Goal: Download file/media

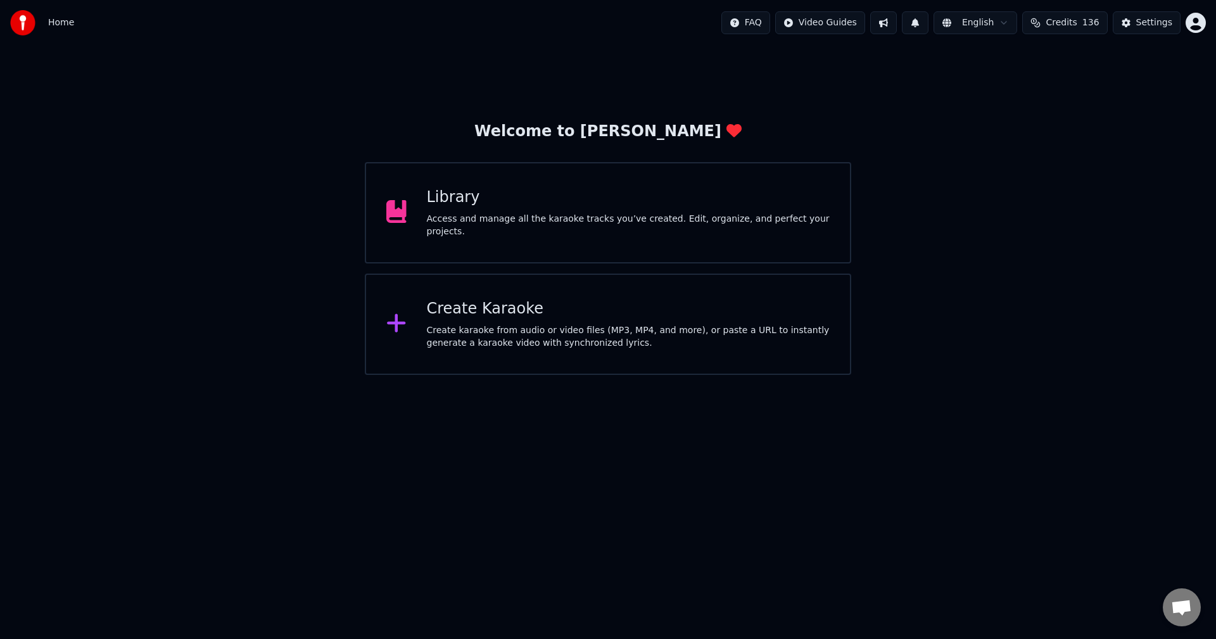
click at [721, 187] on div "Library Access and manage all the karaoke tracks you’ve created. Edit, organize…" at bounding box center [608, 212] width 486 height 101
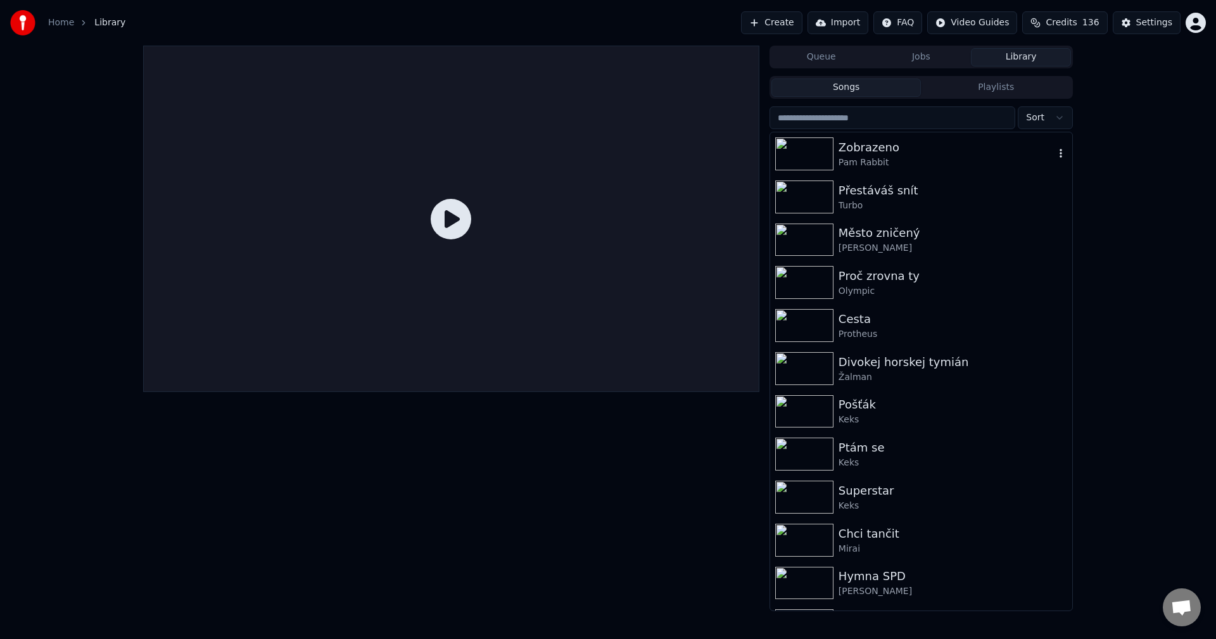
click at [956, 163] on div "Pam Rabbit" at bounding box center [946, 162] width 216 height 13
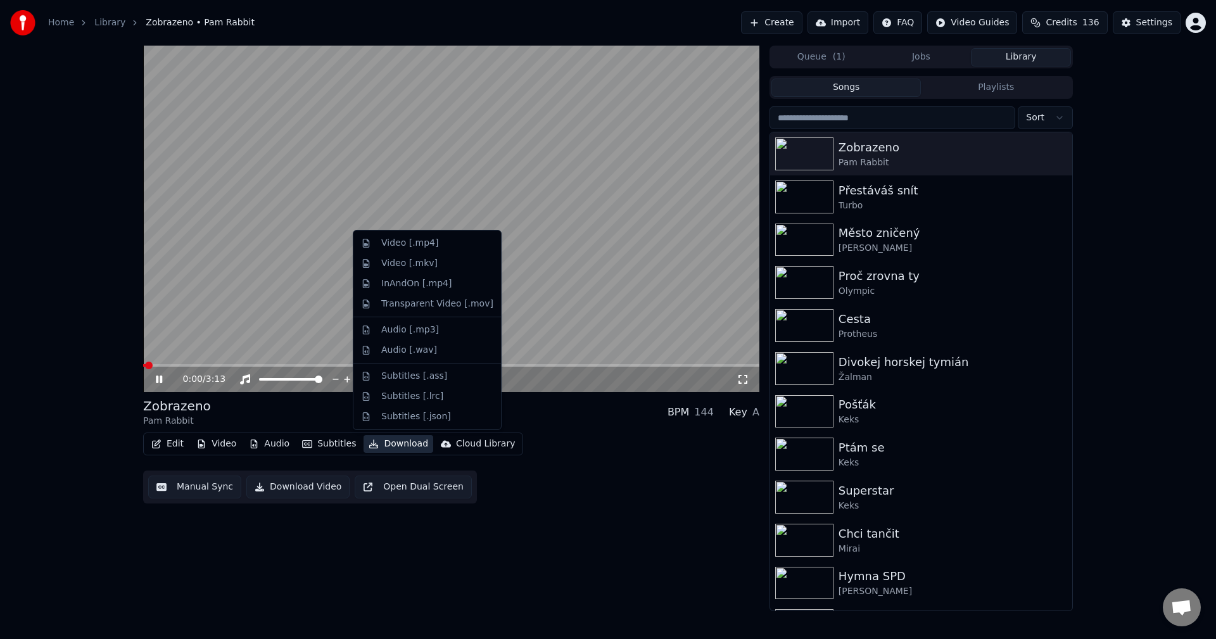
click at [413, 444] on button "Download" at bounding box center [398, 444] width 70 height 18
click at [591, 488] on div "Edit Video Audio Subtitles Download Cloud Library Manual Sync Download Video Op…" at bounding box center [451, 467] width 616 height 71
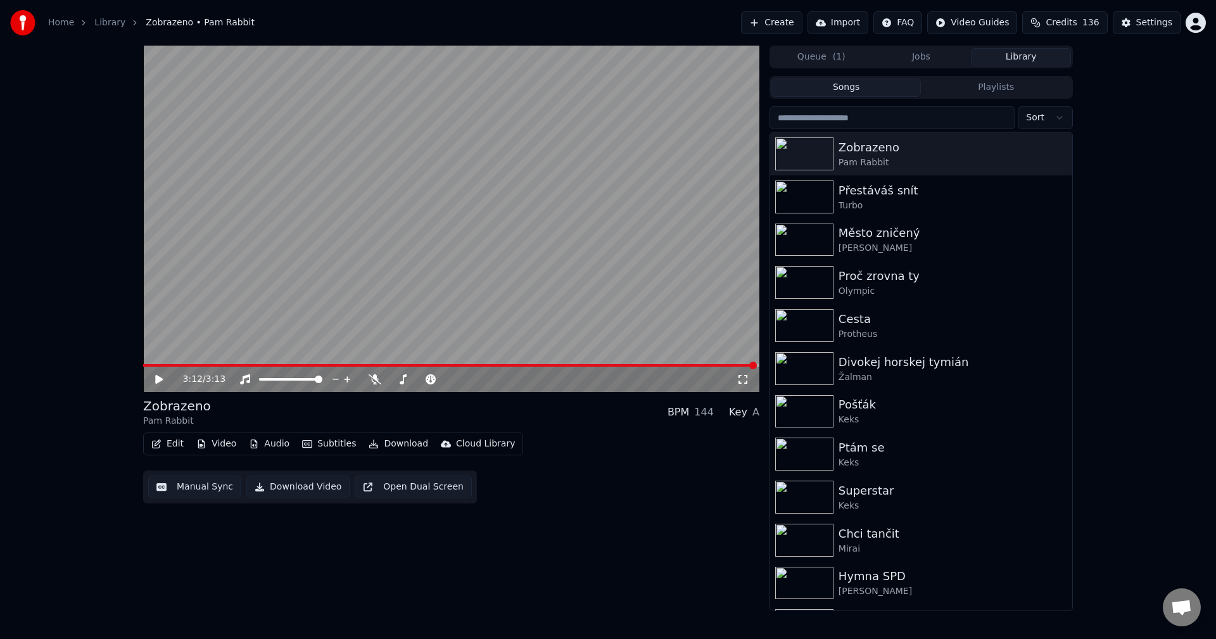
click at [382, 440] on button "Download" at bounding box center [398, 444] width 70 height 18
